Goal: Task Accomplishment & Management: Manage account settings

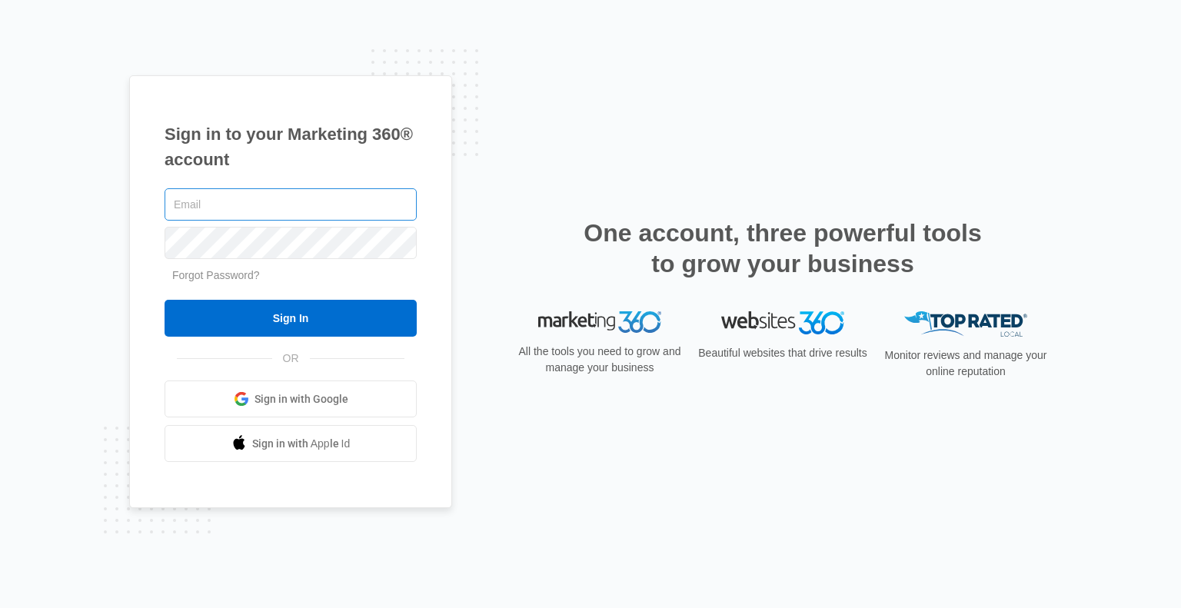
click at [191, 202] on input "text" at bounding box center [291, 204] width 252 height 32
type input "[EMAIL_ADDRESS][DOMAIN_NAME]"
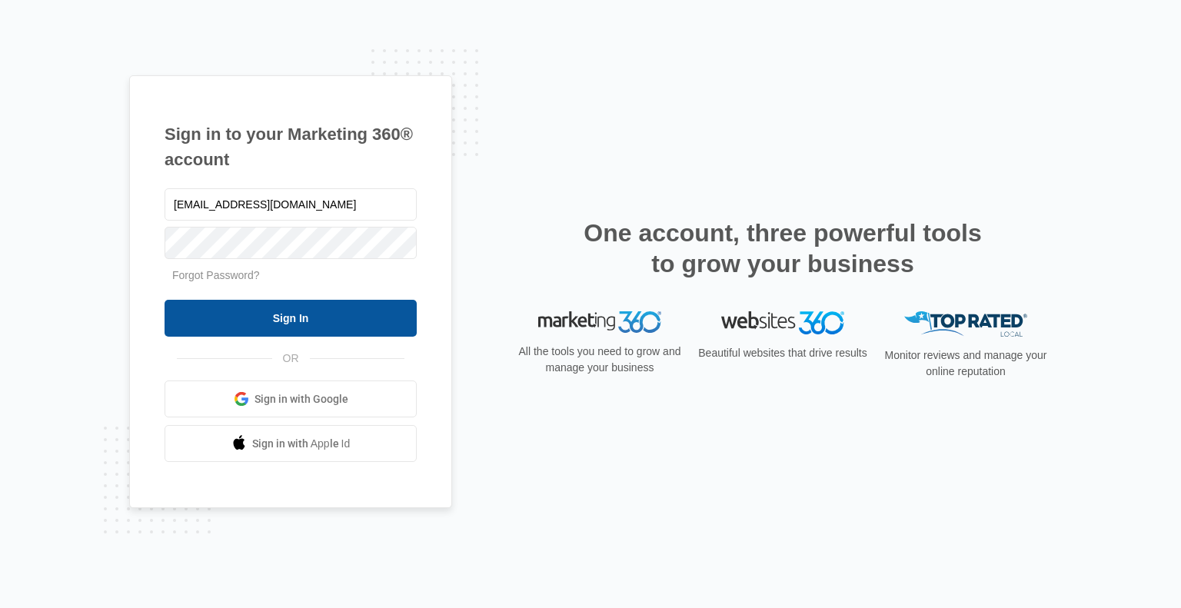
click at [328, 318] on input "Sign In" at bounding box center [291, 318] width 252 height 37
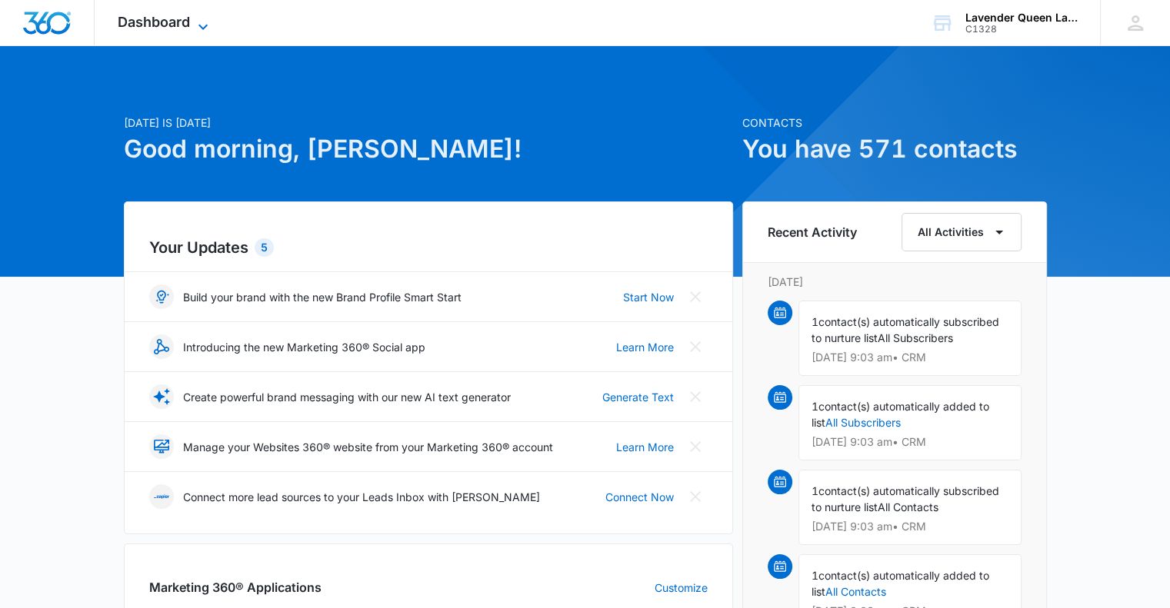
click at [205, 25] on icon at bounding box center [203, 27] width 18 height 18
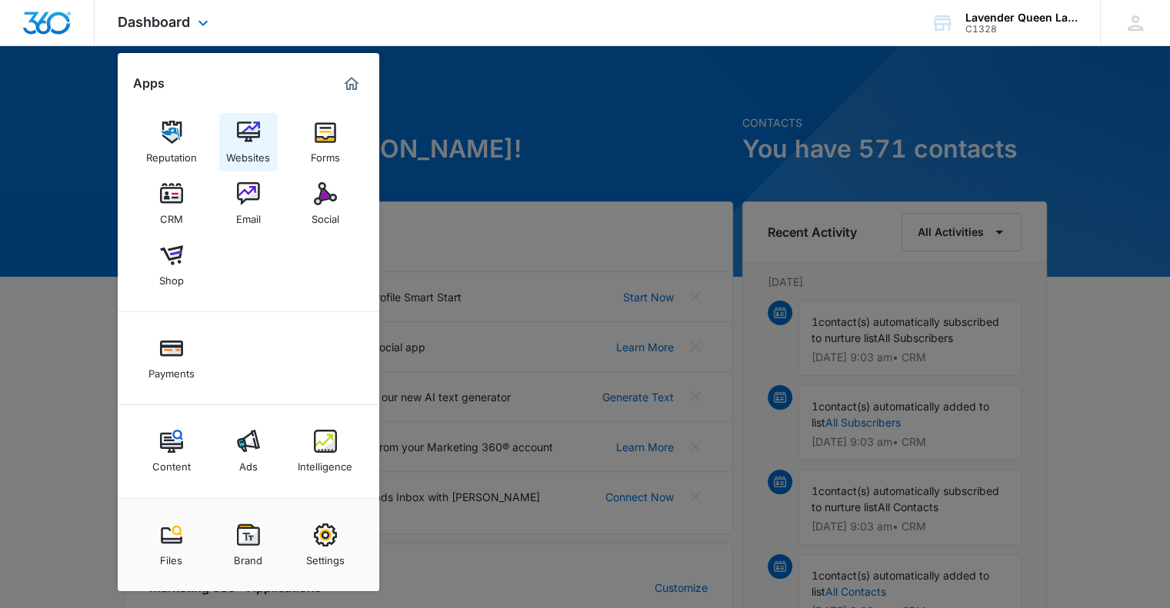
click at [248, 139] on img at bounding box center [248, 132] width 23 height 23
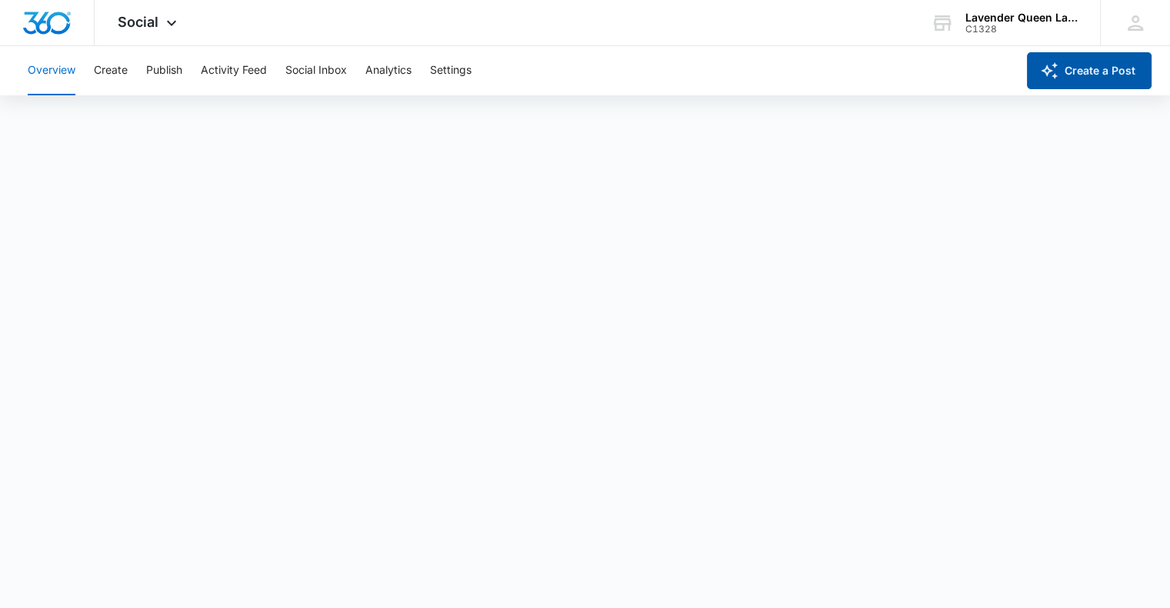
click at [1070, 74] on button "Create a Post" at bounding box center [1089, 70] width 125 height 37
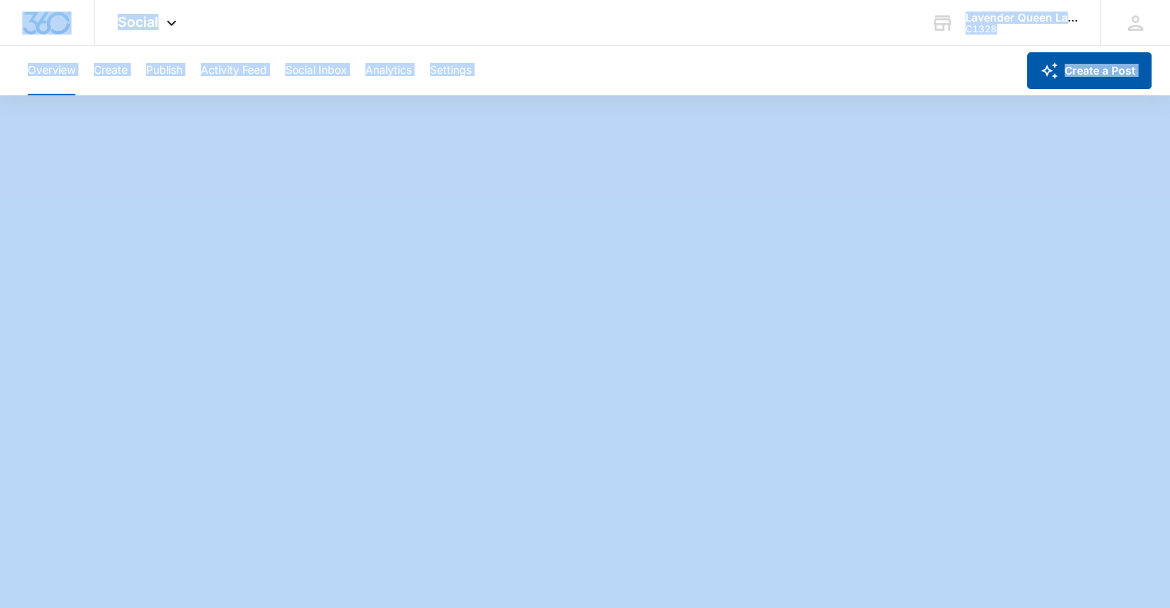
click at [1070, 74] on button "Create a Post" at bounding box center [1089, 70] width 125 height 37
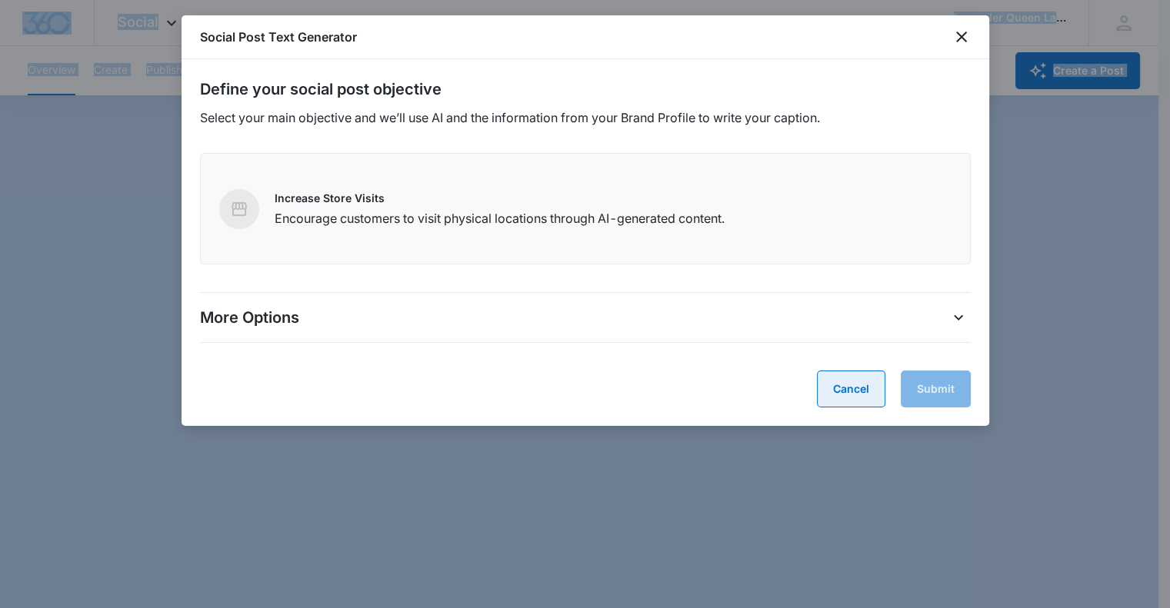
click at [851, 393] on button "Cancel" at bounding box center [851, 389] width 68 height 37
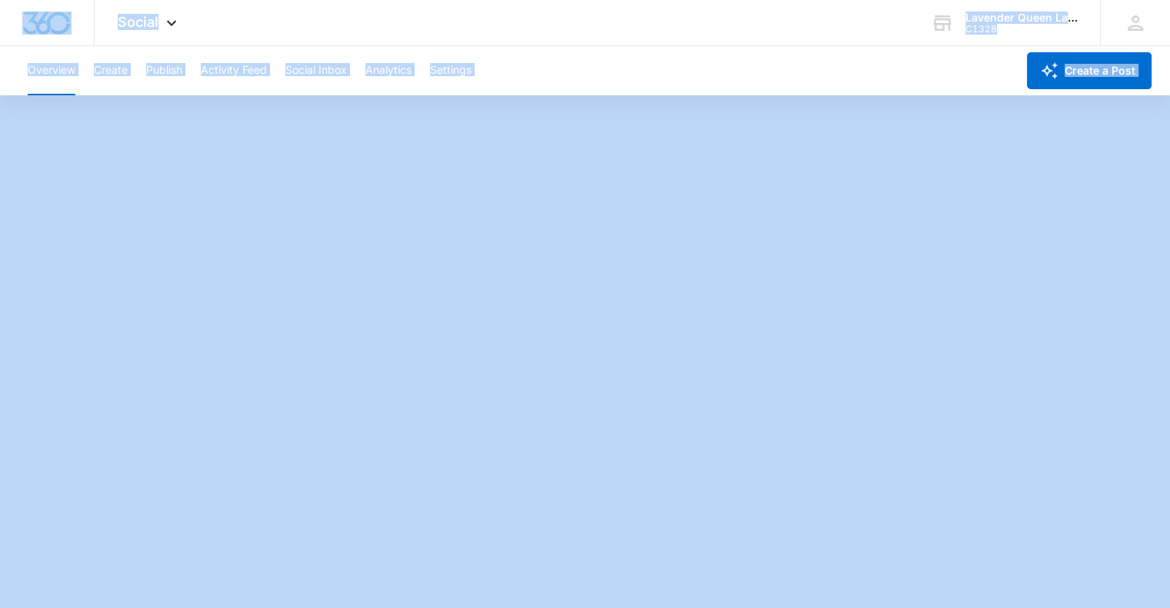
click at [119, 68] on button "Create" at bounding box center [111, 70] width 34 height 49
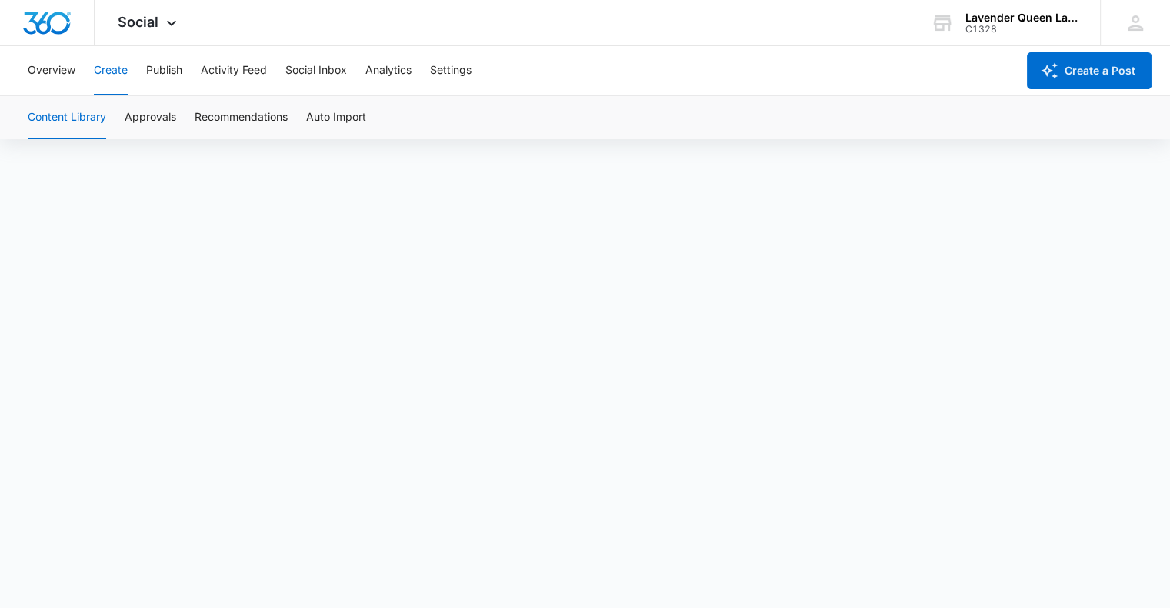
click at [184, 68] on div "Overview Create Publish Activity Feed Social Inbox Analytics Settings" at bounding box center [516, 70] width 997 height 49
click at [169, 69] on button "Publish" at bounding box center [164, 70] width 36 height 49
click at [229, 67] on button "Activity Feed" at bounding box center [234, 70] width 66 height 49
click at [101, 72] on button "Create" at bounding box center [111, 70] width 34 height 49
click at [46, 72] on button "Overview" at bounding box center [52, 70] width 48 height 49
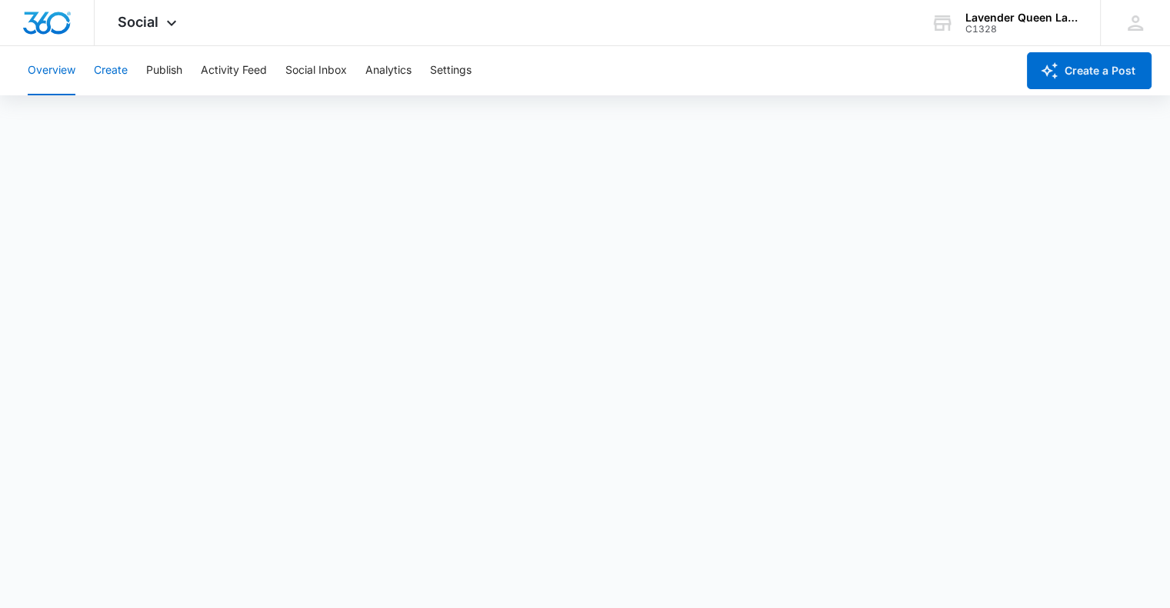
click at [117, 70] on button "Create" at bounding box center [111, 70] width 34 height 49
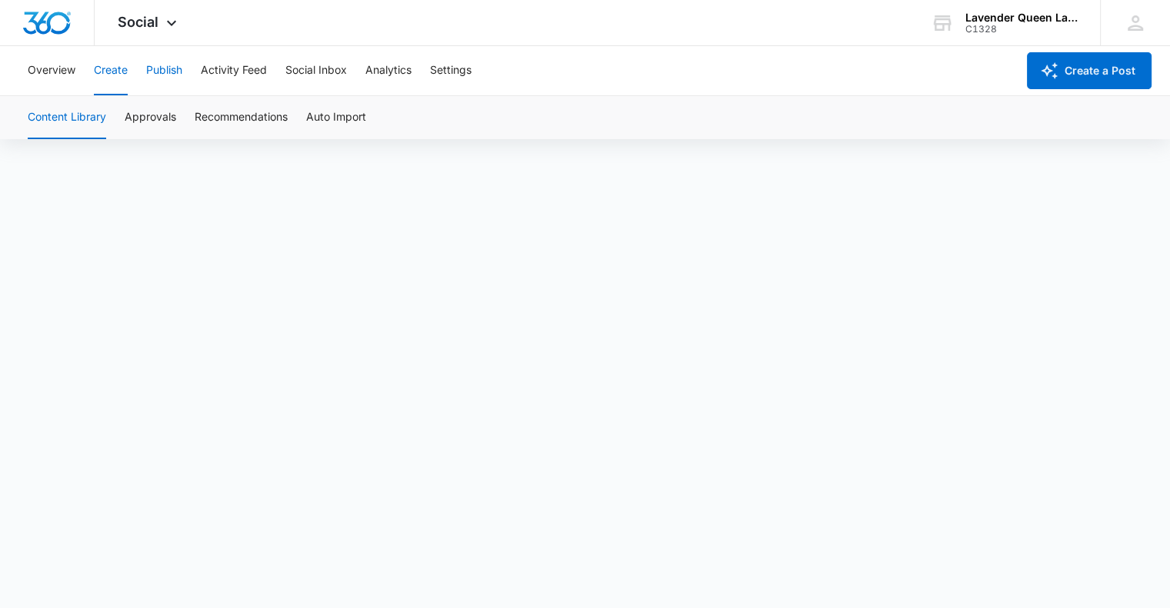
click at [170, 71] on button "Publish" at bounding box center [164, 70] width 36 height 49
click at [116, 68] on button "Create" at bounding box center [111, 70] width 34 height 49
click at [177, 70] on button "Publish" at bounding box center [164, 70] width 36 height 49
click at [172, 24] on icon at bounding box center [171, 27] width 18 height 18
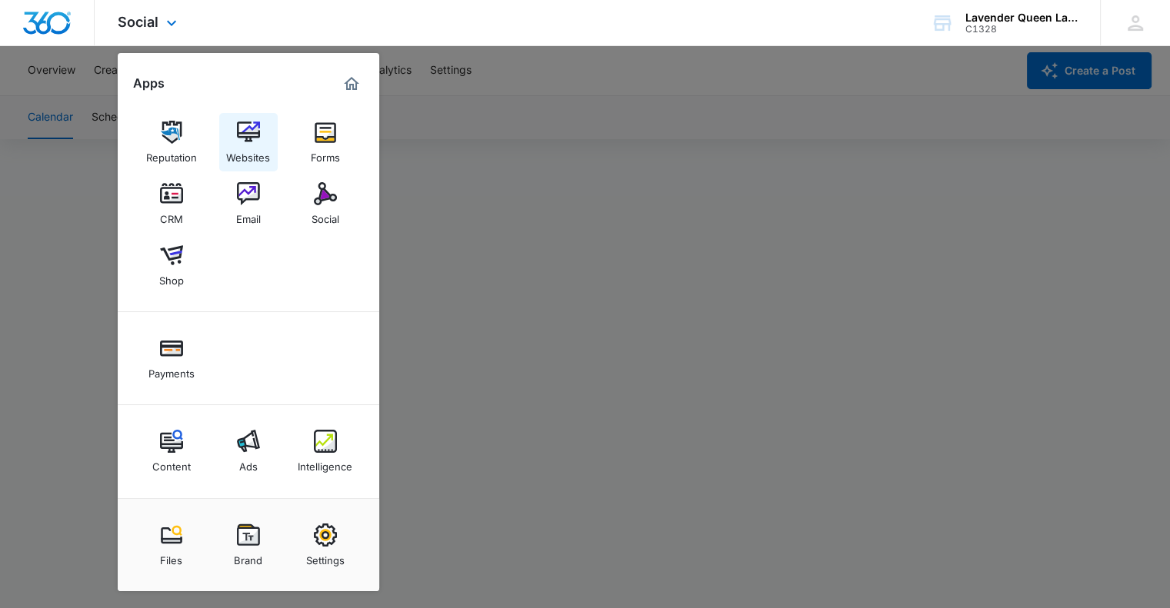
click at [249, 141] on img at bounding box center [248, 132] width 23 height 23
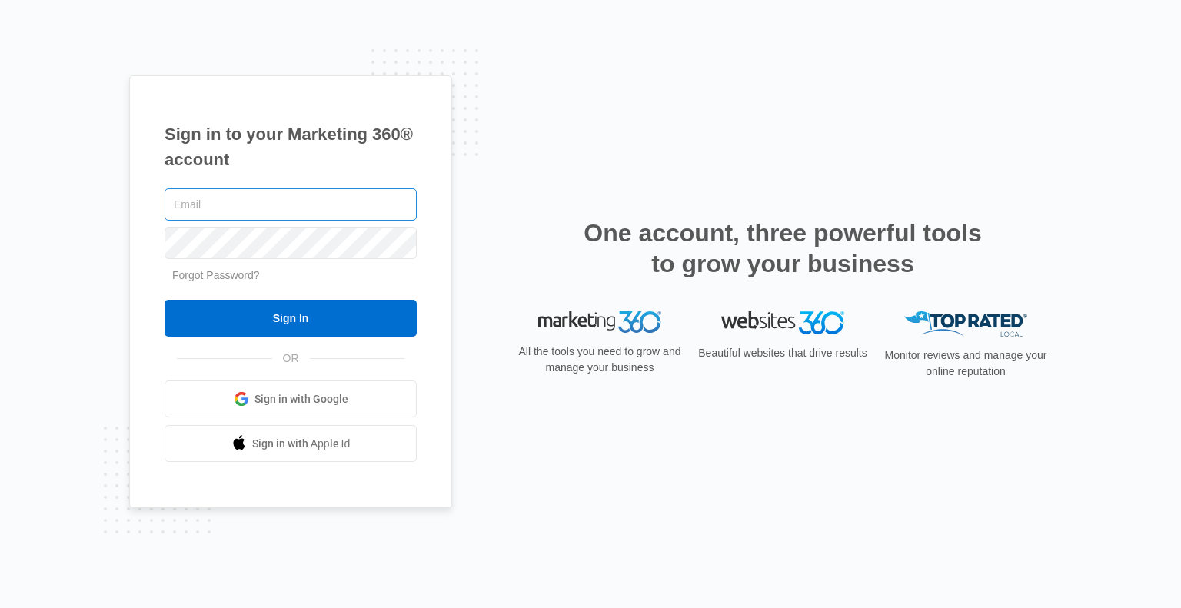
click at [227, 201] on input "text" at bounding box center [291, 204] width 252 height 32
type input "[EMAIL_ADDRESS][DOMAIN_NAME]"
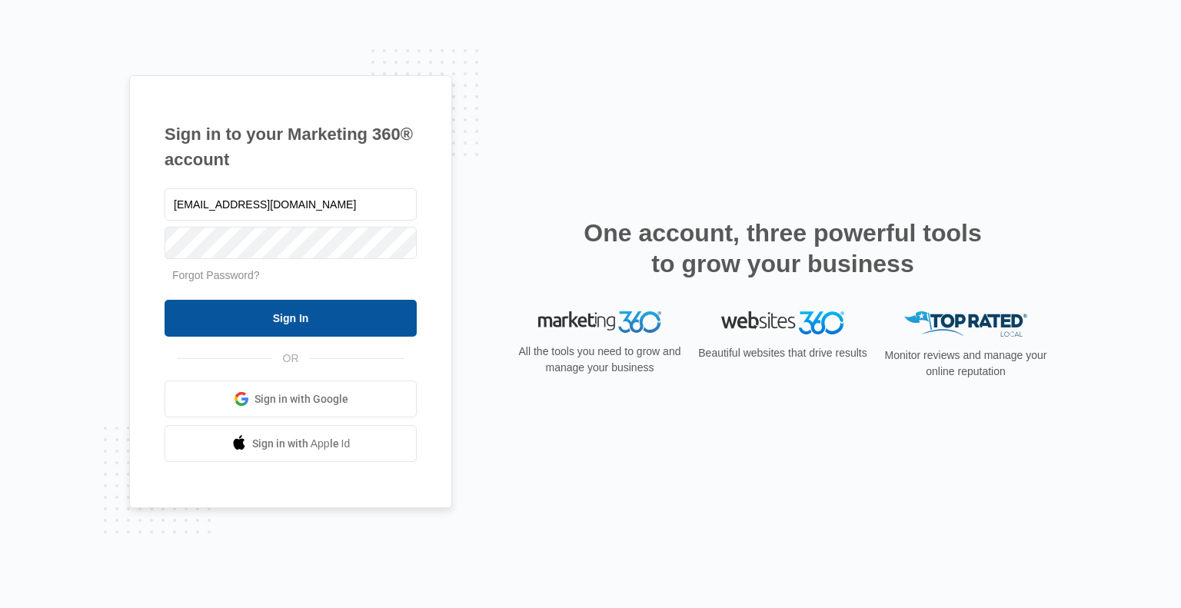
click at [329, 321] on input "Sign In" at bounding box center [291, 318] width 252 height 37
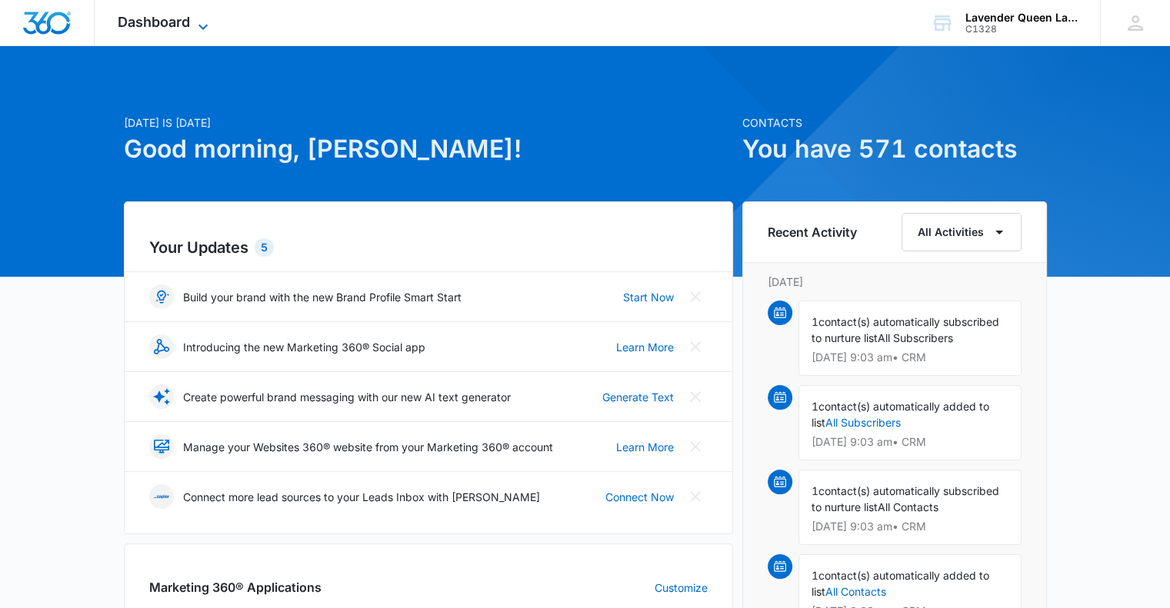
click at [205, 22] on icon at bounding box center [203, 27] width 18 height 18
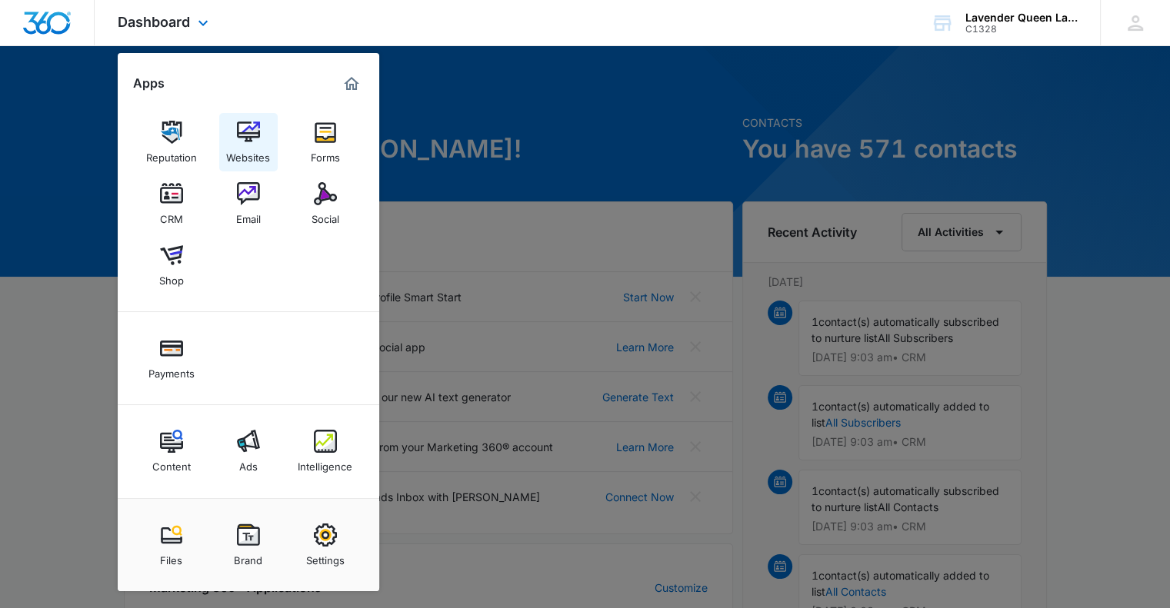
click at [245, 138] on img at bounding box center [248, 132] width 23 height 23
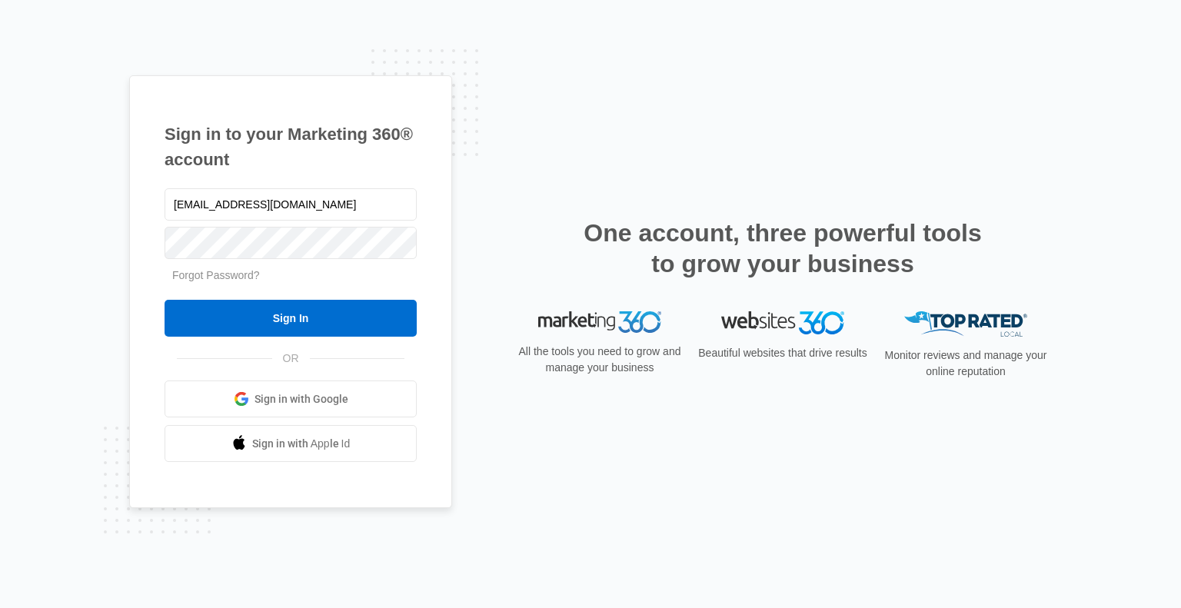
type input "[EMAIL_ADDRESS][DOMAIN_NAME]"
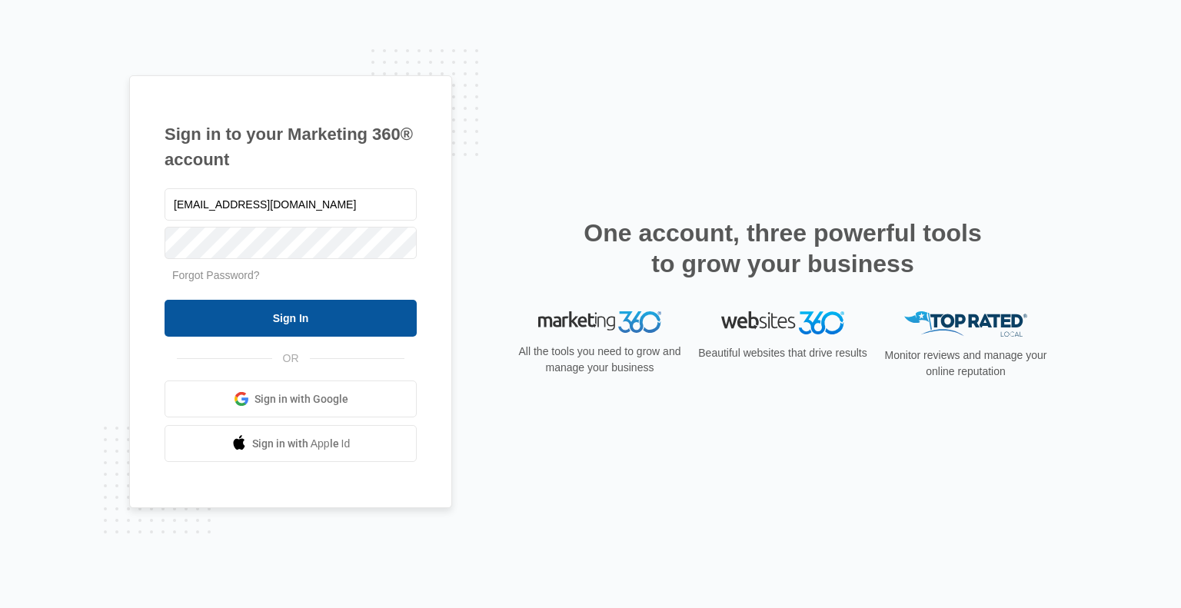
click at [320, 313] on input "Sign In" at bounding box center [291, 318] width 252 height 37
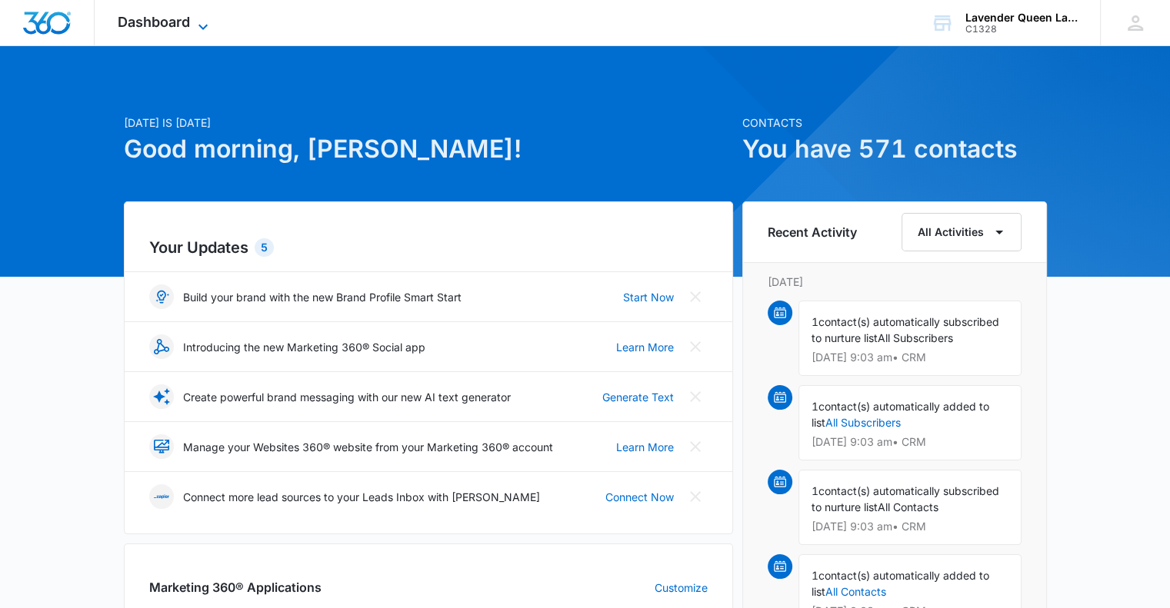
click at [201, 24] on icon at bounding box center [203, 27] width 18 height 18
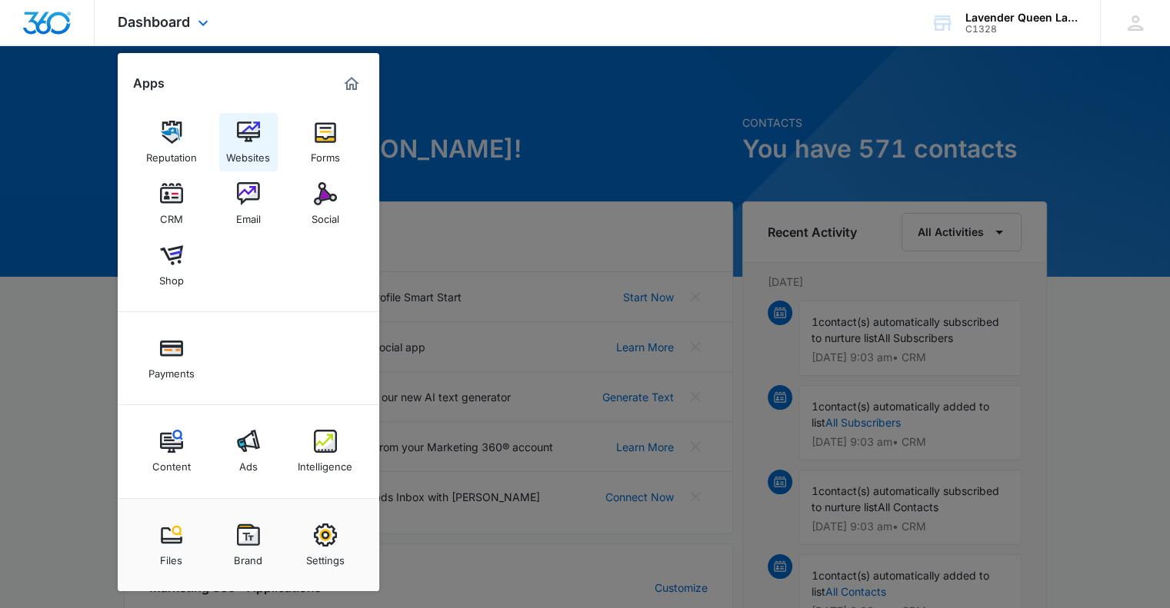
click at [255, 144] on div "Websites" at bounding box center [248, 154] width 44 height 20
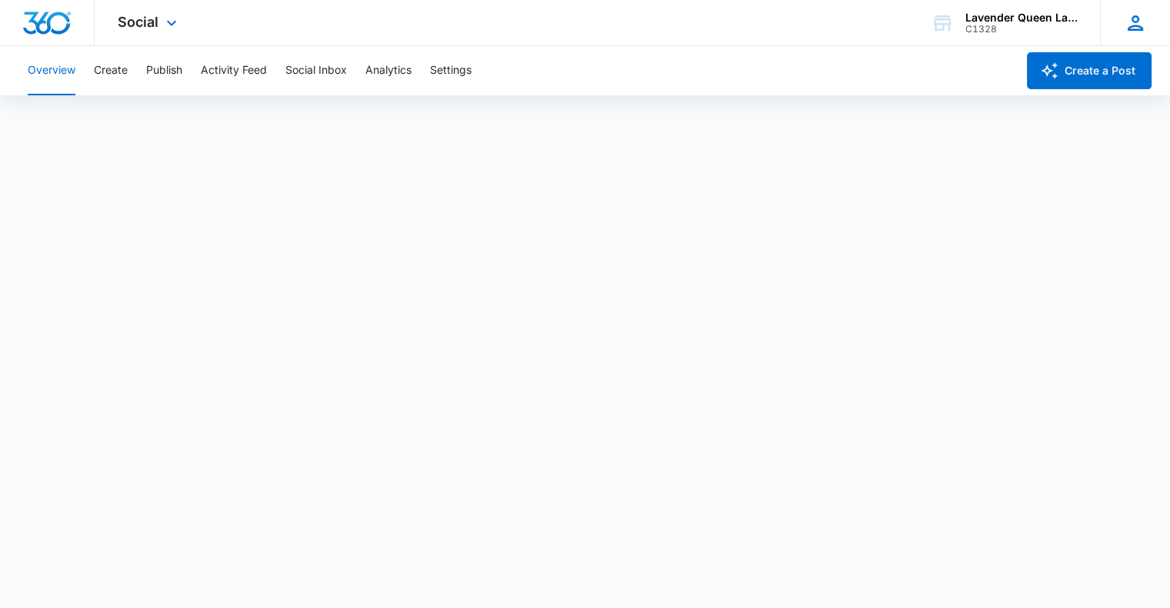
click at [1137, 23] on icon at bounding box center [1134, 23] width 23 height 23
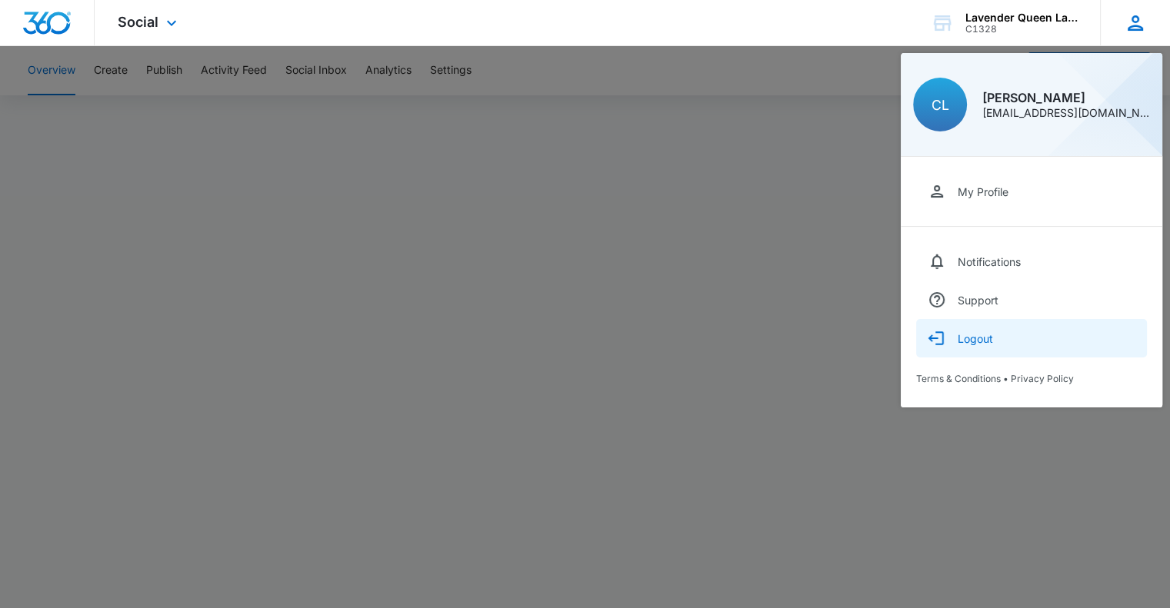
click at [971, 336] on div "Logout" at bounding box center [974, 338] width 35 height 13
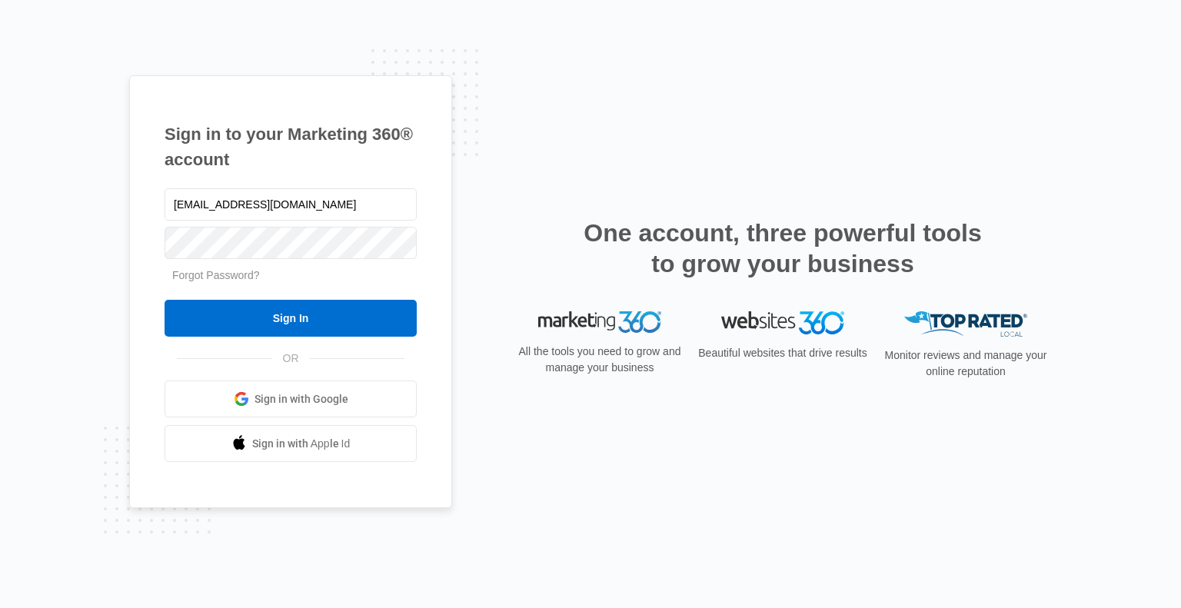
type input "clowry@lavenderqueen.ca"
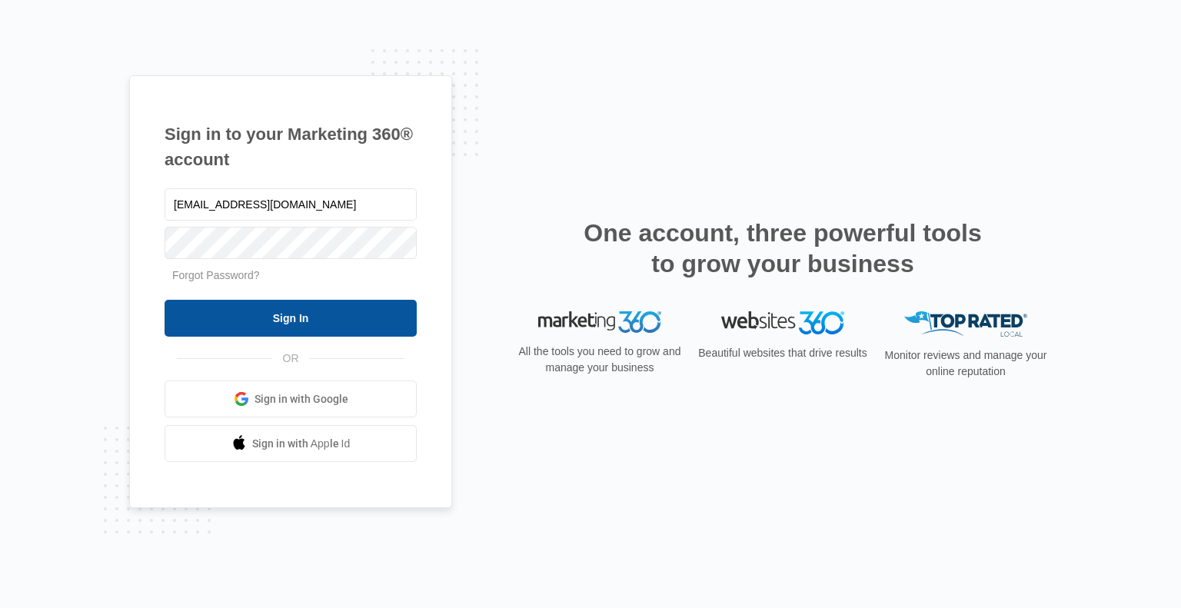
click at [318, 317] on input "Sign In" at bounding box center [291, 318] width 252 height 37
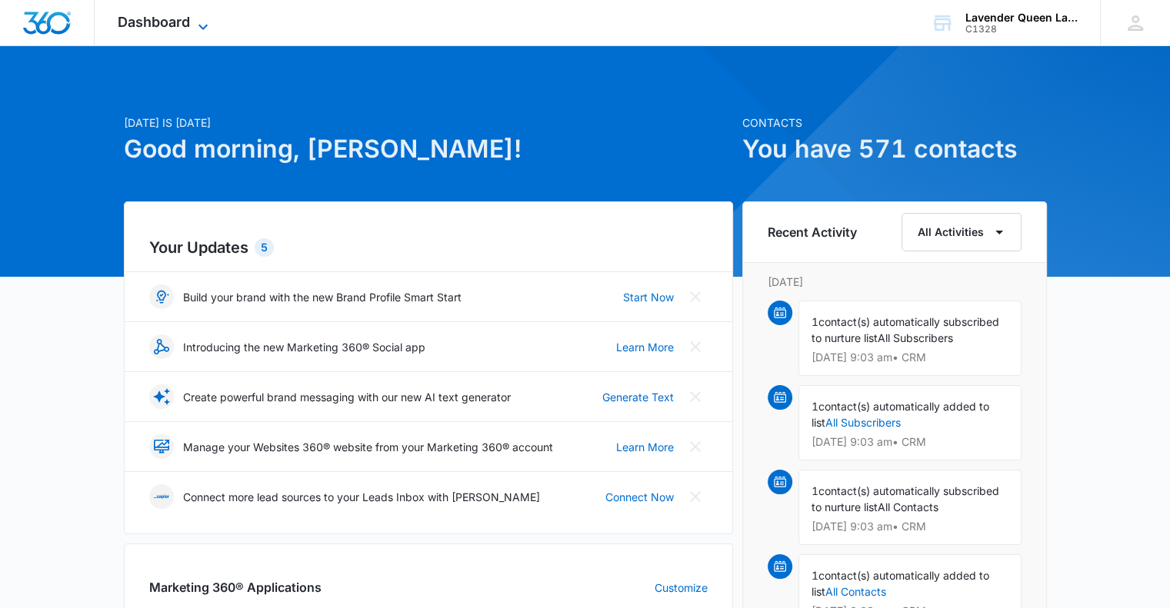
click at [205, 26] on icon at bounding box center [202, 26] width 9 height 5
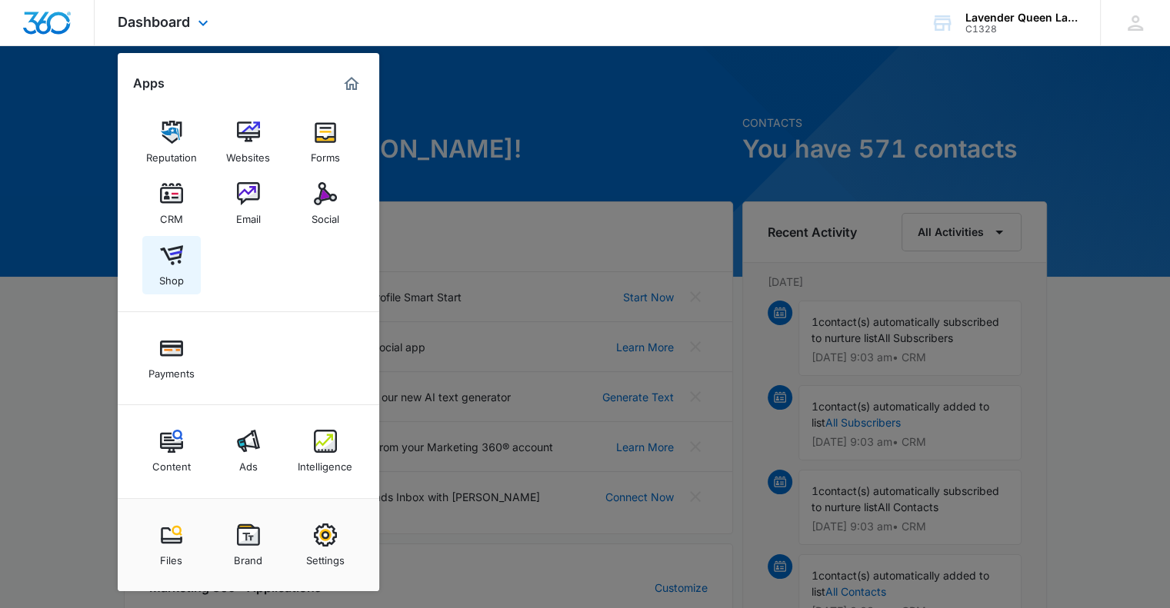
click at [173, 261] on img at bounding box center [171, 255] width 23 height 23
